Goal: Communication & Community: Participate in discussion

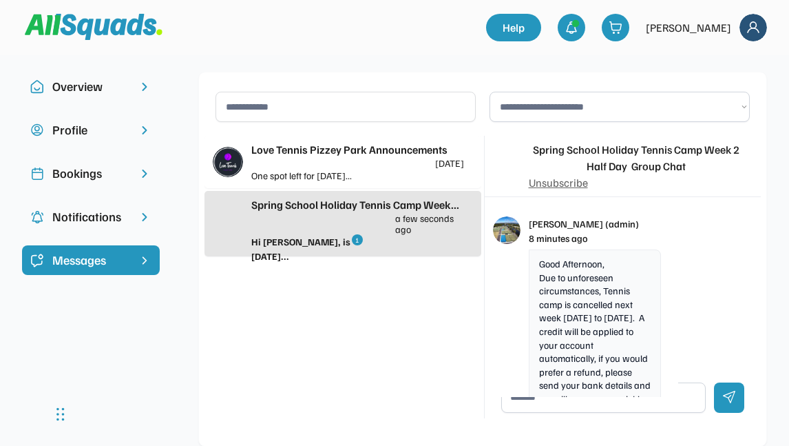
drag, startPoint x: 98, startPoint y: 262, endPoint x: 163, endPoint y: 245, distance: 67.2
click at [101, 262] on div "Messages" at bounding box center [90, 260] width 77 height 19
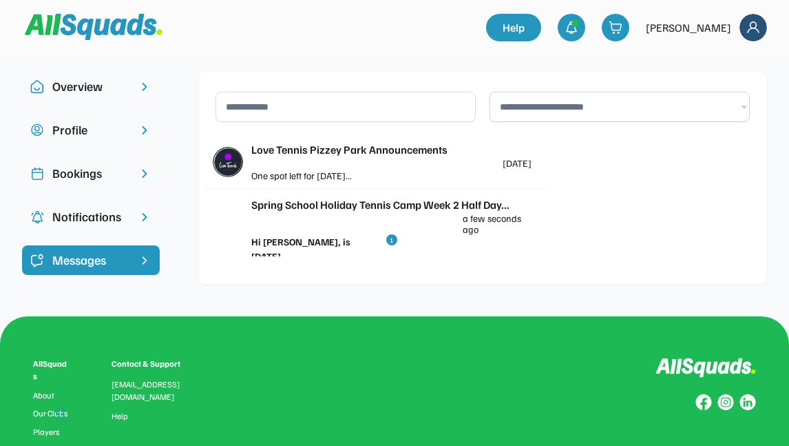
click at [299, 227] on div "Spring School Holiday Tennis Camp Week 2 Half Day... a few seconds ago" at bounding box center [391, 215] width 280 height 38
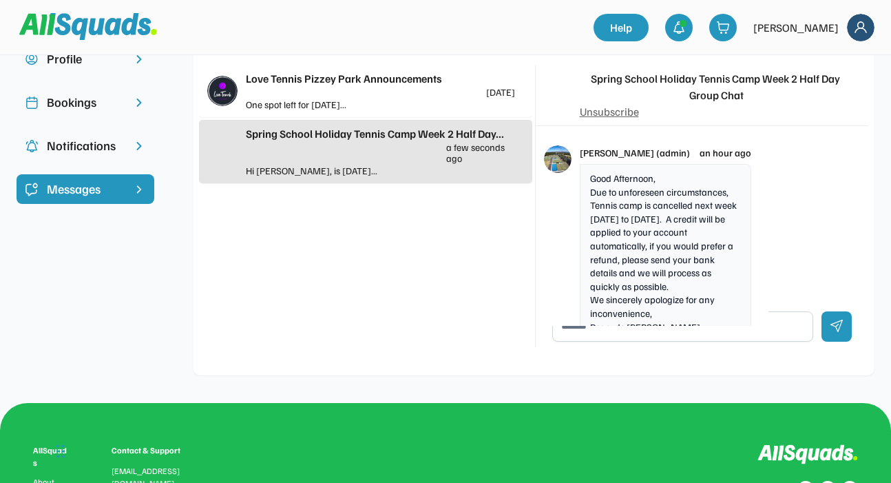
click at [789, 30] on img at bounding box center [861, 28] width 28 height 28
click at [789, 87] on div "Logout" at bounding box center [842, 88] width 81 height 28
